Goal: Task Accomplishment & Management: Use online tool/utility

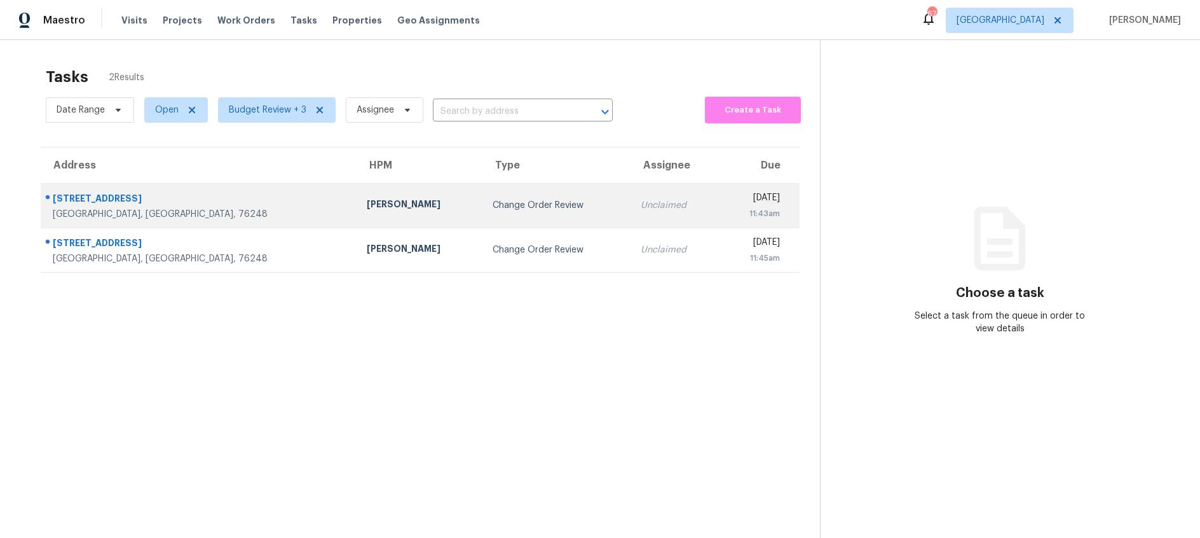
click at [482, 218] on td "Change Order Review" at bounding box center [556, 205] width 148 height 44
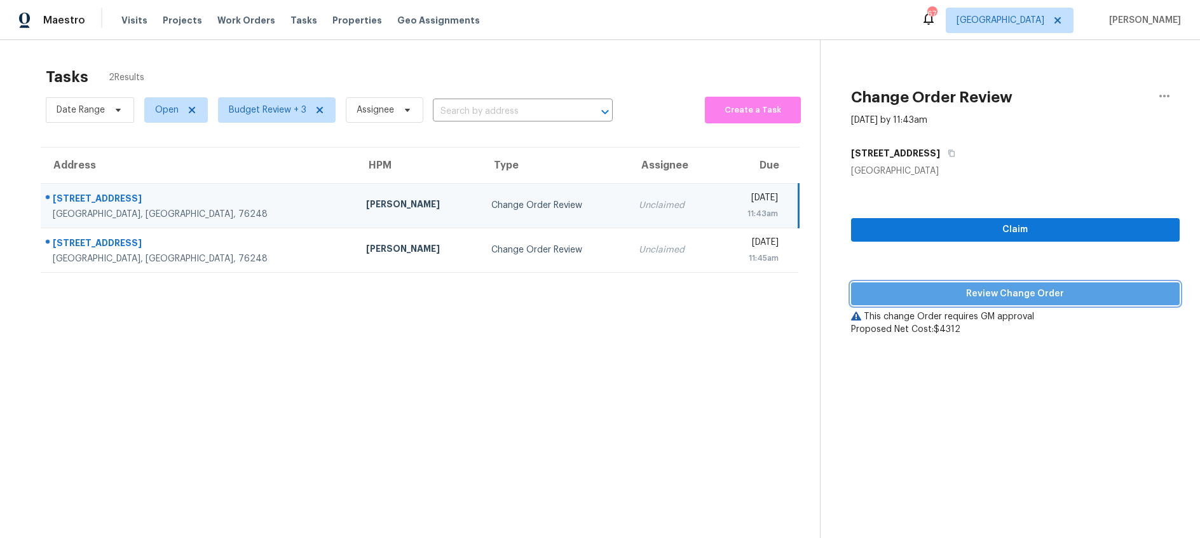
click at [967, 299] on span "Review Change Order" at bounding box center [1015, 294] width 308 height 16
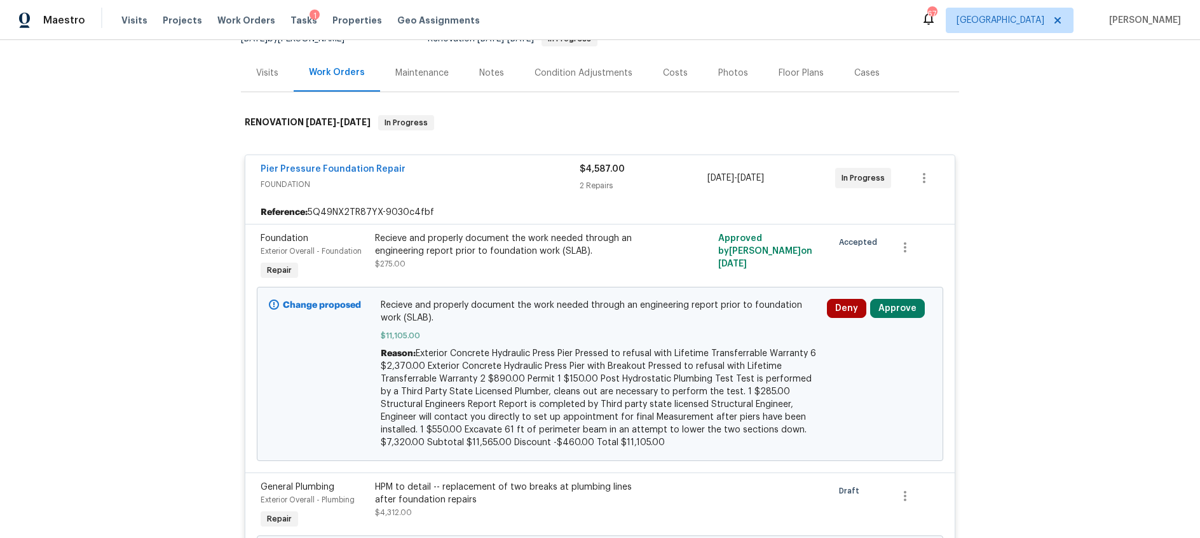
scroll to position [254, 0]
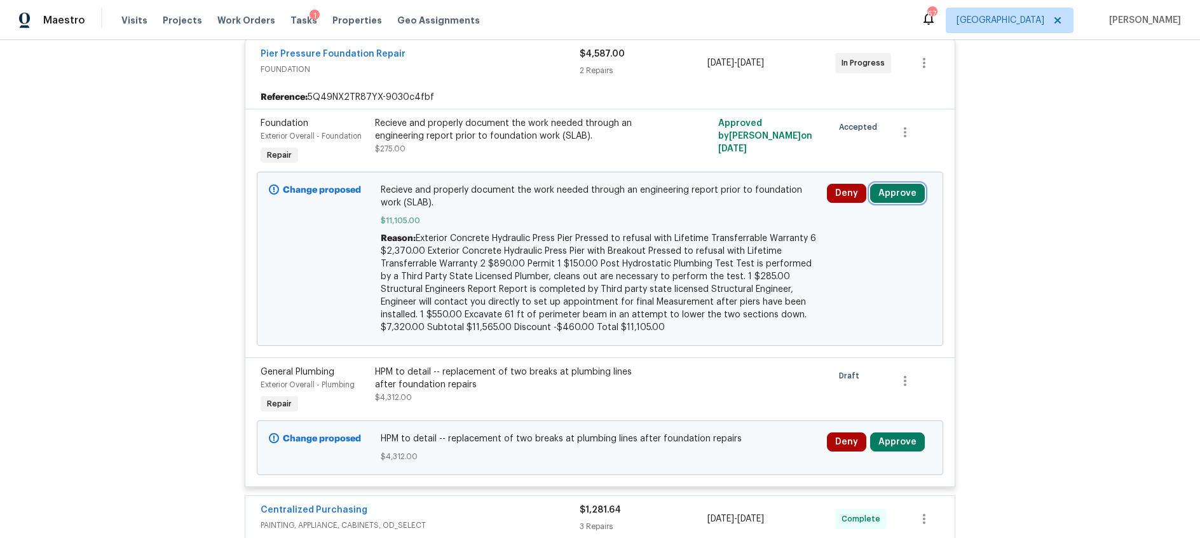
click at [889, 195] on button "Approve" at bounding box center [897, 193] width 55 height 19
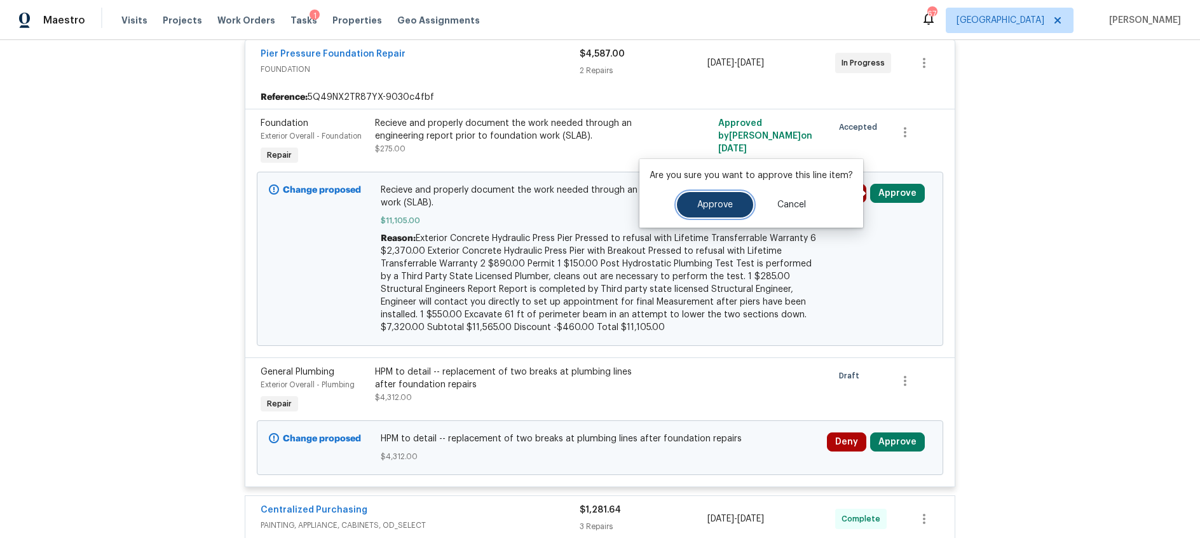
click at [726, 209] on button "Approve" at bounding box center [715, 204] width 76 height 25
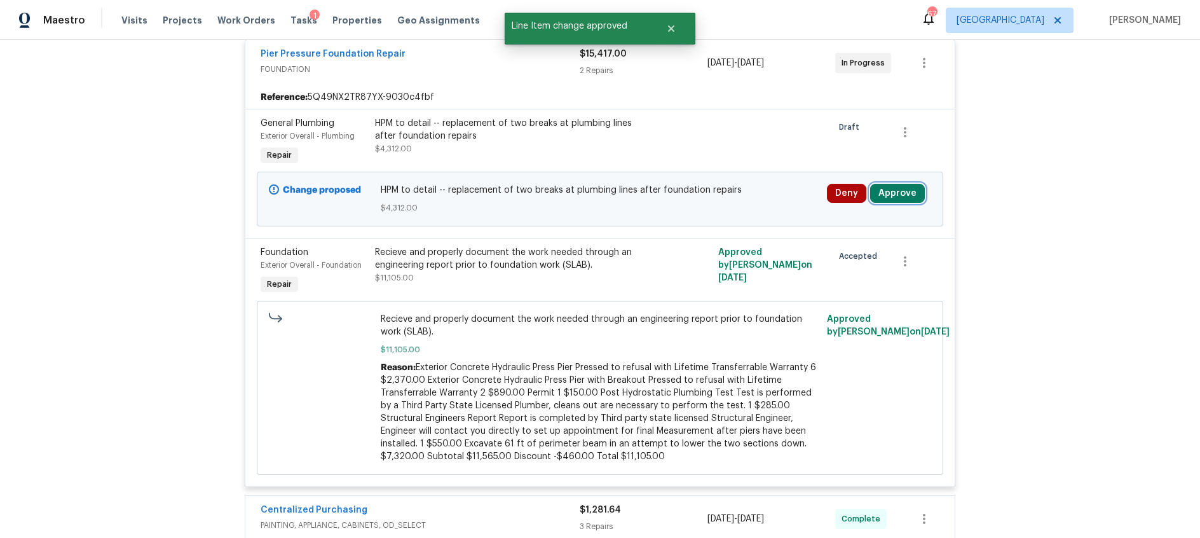
drag, startPoint x: 897, startPoint y: 197, endPoint x: 875, endPoint y: 196, distance: 22.3
click at [897, 197] on button "Approve" at bounding box center [897, 193] width 55 height 19
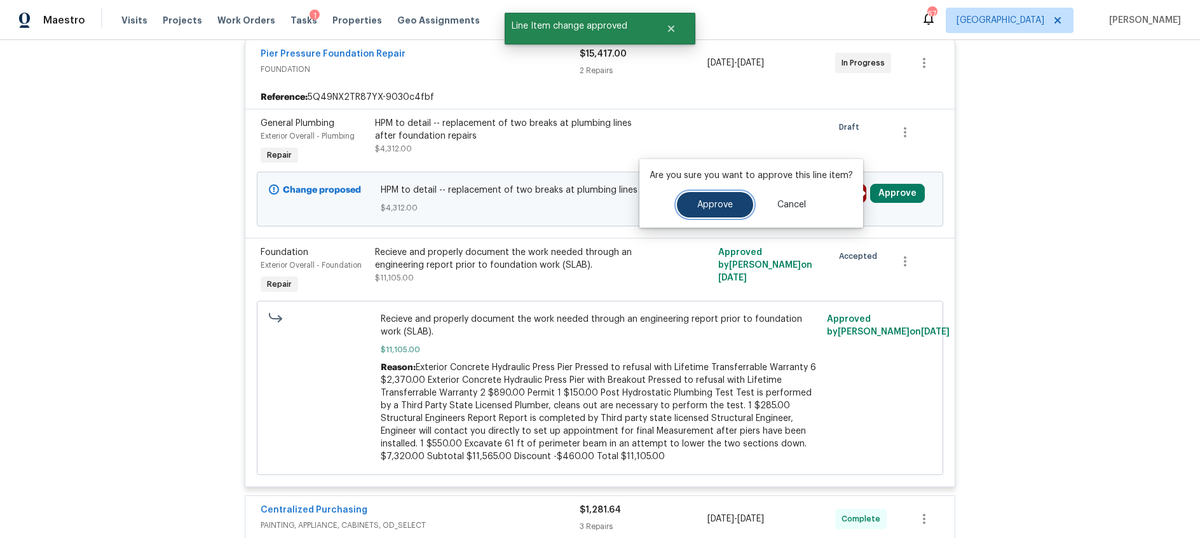
click at [702, 210] on button "Approve" at bounding box center [715, 204] width 76 height 25
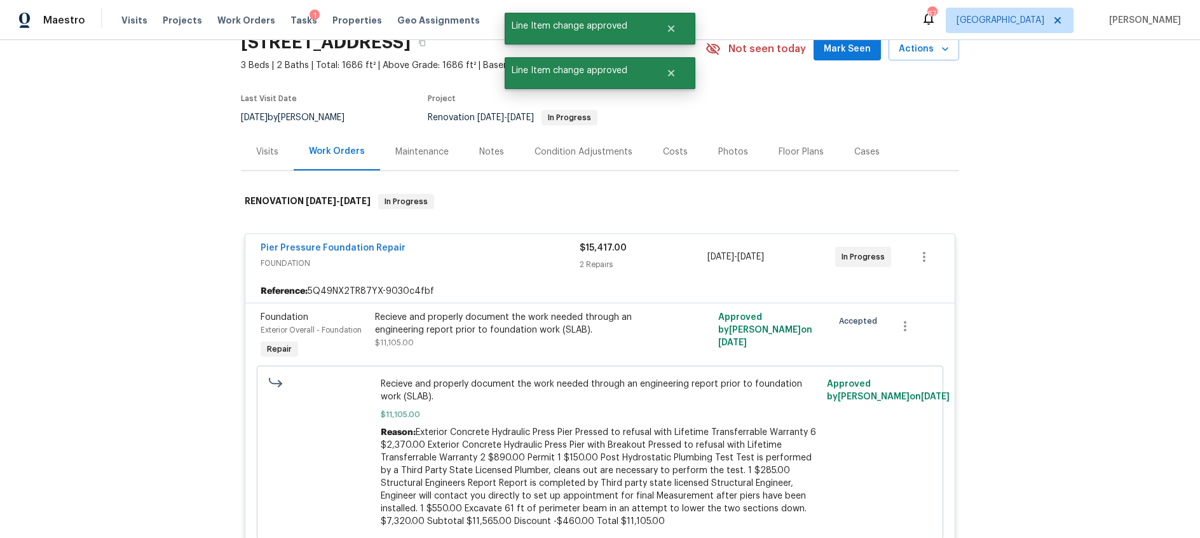
scroll to position [0, 0]
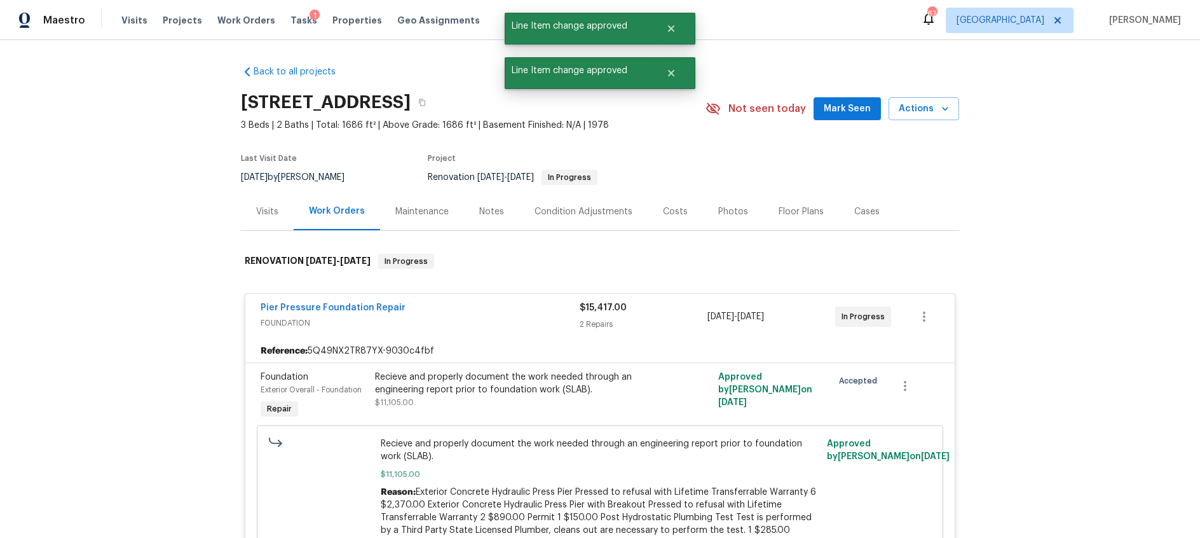
click at [663, 209] on div "Costs" at bounding box center [675, 211] width 25 height 13
